Goal: Find specific page/section

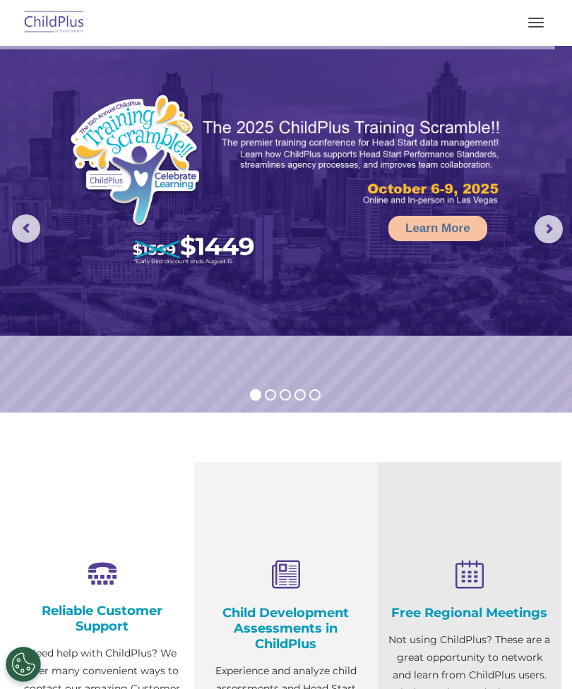
scroll to position [73, 0]
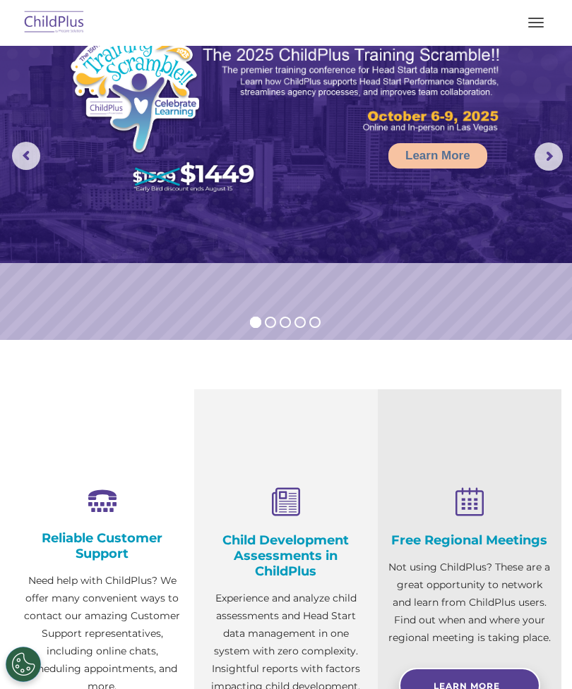
click at [181, 3] on nav "Download Support | Schedule A Demo  MENU MENU Software ChildPlus: The original…" at bounding box center [286, 23] width 572 height 46
select select "MEDIUM"
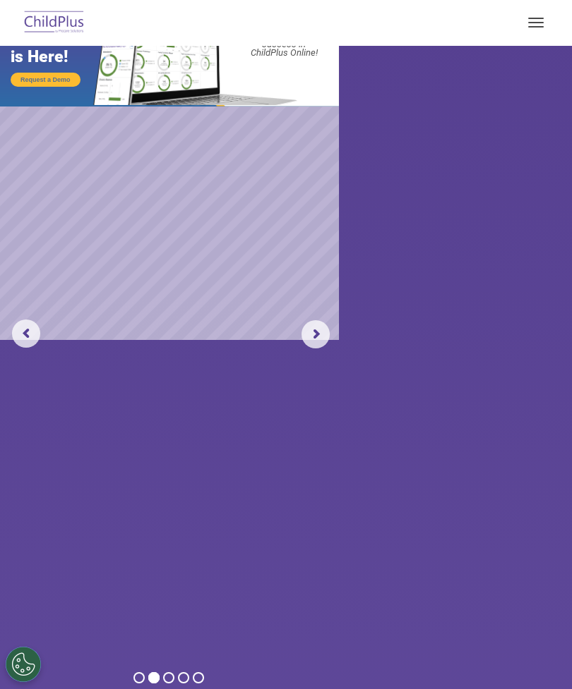
scroll to position [0, 0]
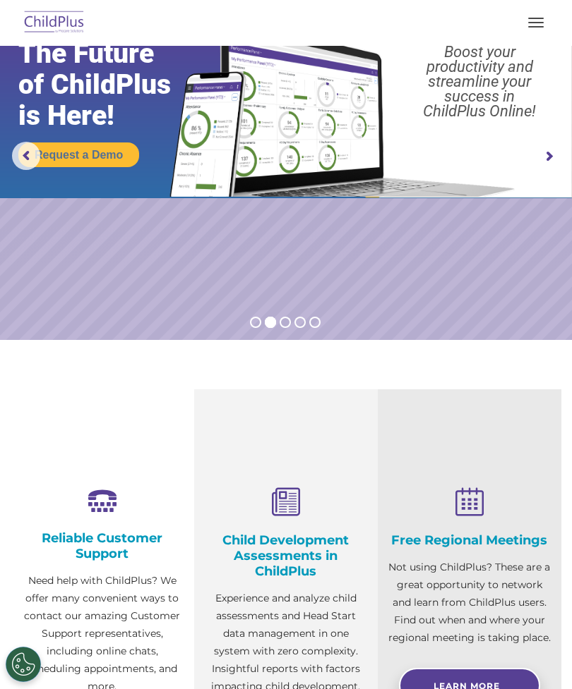
click at [157, 678] on p "Need help with ChildPlus? We offer many convenient ways to contact our amazing …" at bounding box center [102, 633] width 162 height 123
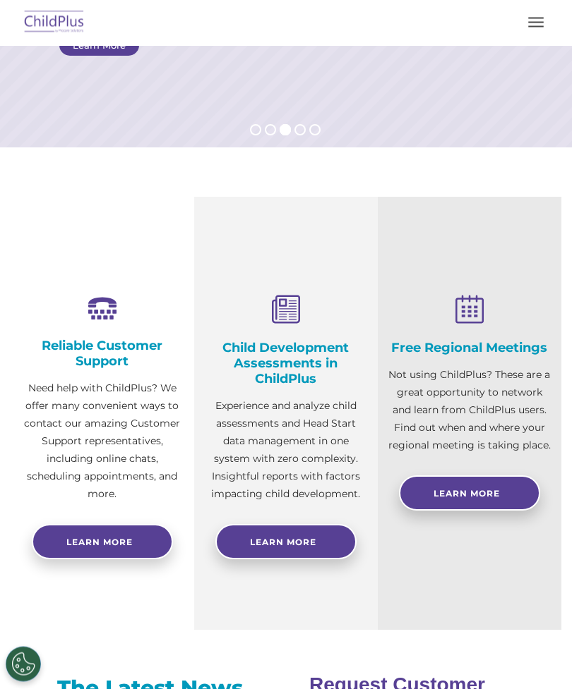
scroll to position [277, 0]
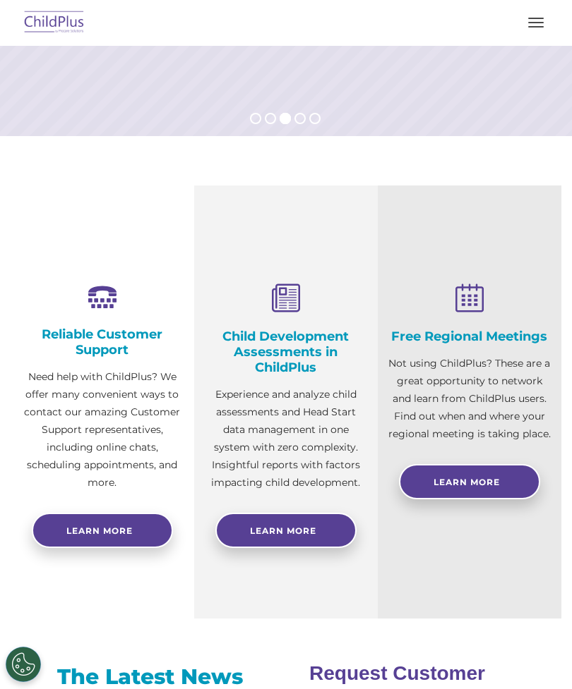
click at [54, 15] on img at bounding box center [54, 22] width 66 height 33
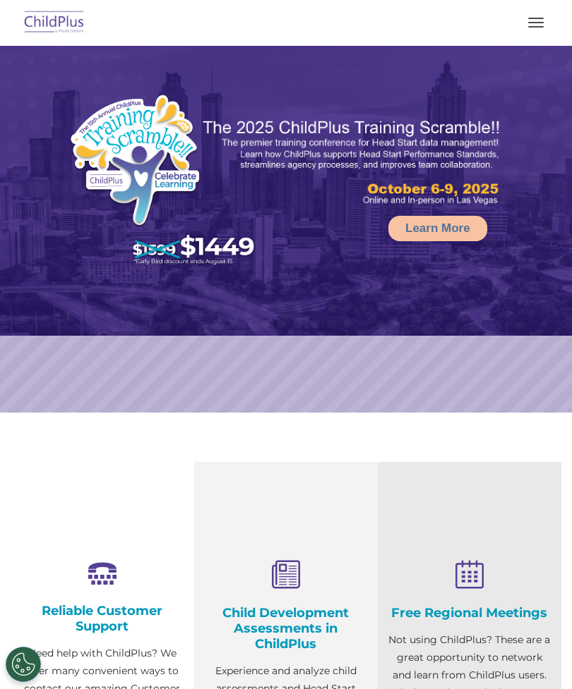
select select "MEDIUM"
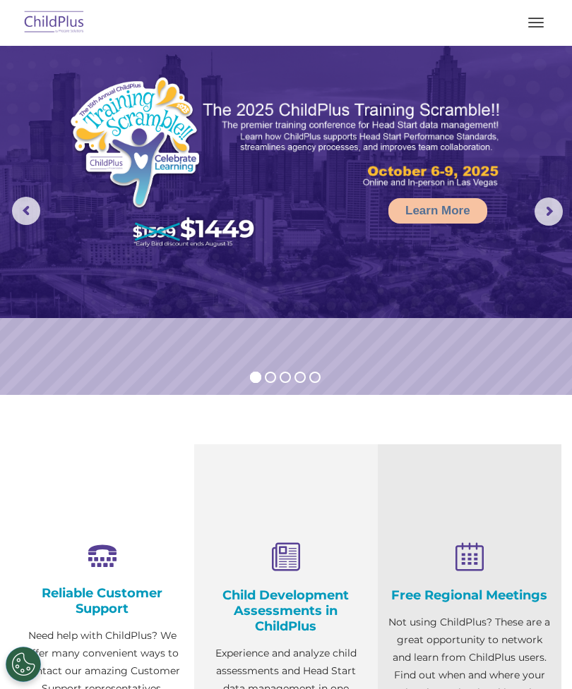
scroll to position [17, 0]
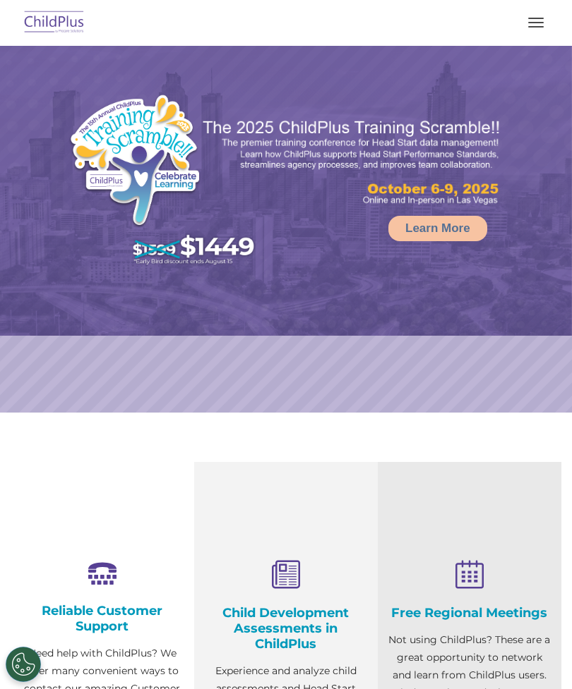
select select "MEDIUM"
